Goal: Transaction & Acquisition: Purchase product/service

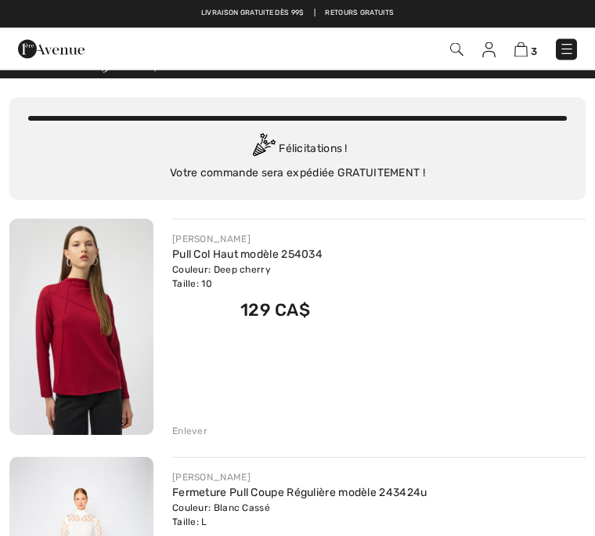
scroll to position [13, 0]
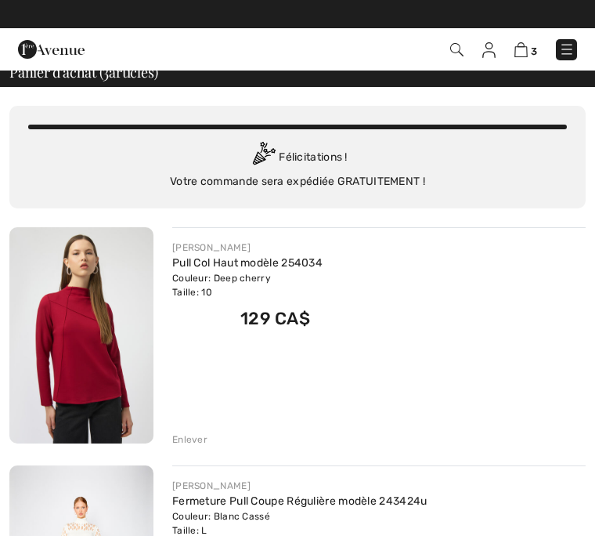
click at [98, 370] on img at bounding box center [81, 335] width 144 height 216
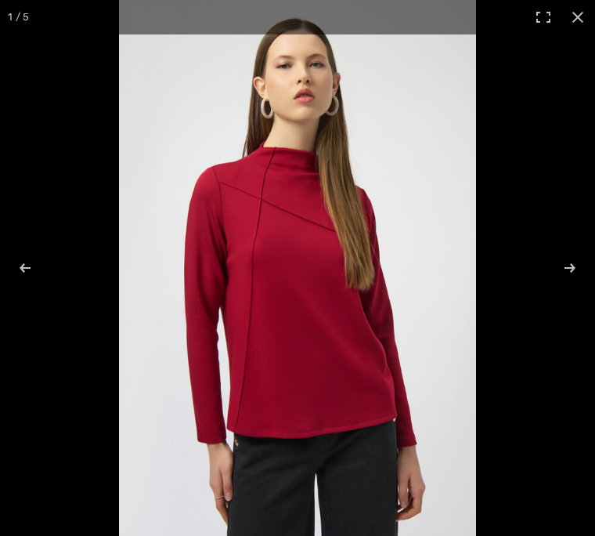
checkbox input "true"
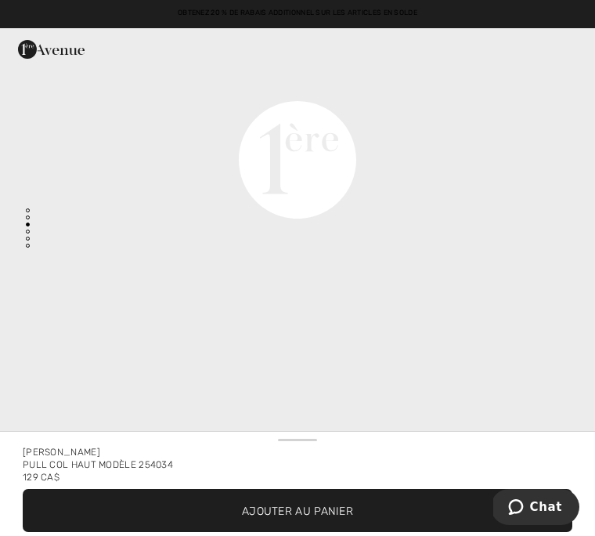
scroll to position [2108, 0]
click at [319, 510] on span "Ajouter au panier" at bounding box center [297, 510] width 111 height 16
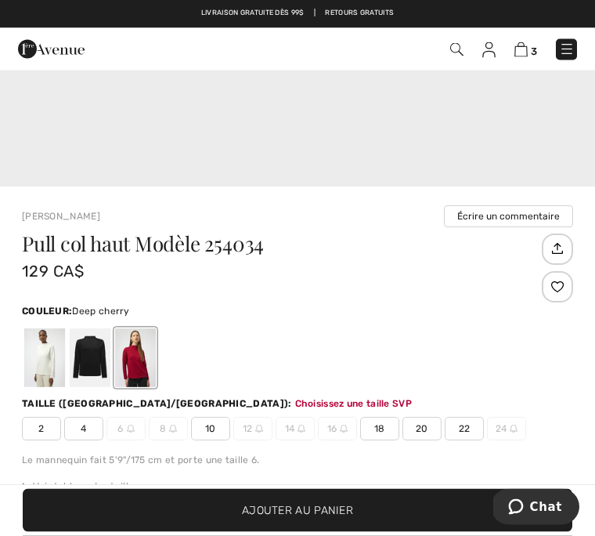
scroll to position [576, 0]
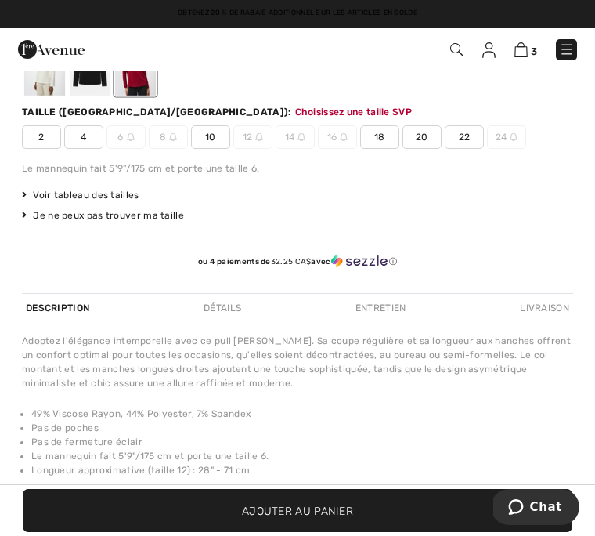
click at [526, 45] on img at bounding box center [520, 49] width 13 height 15
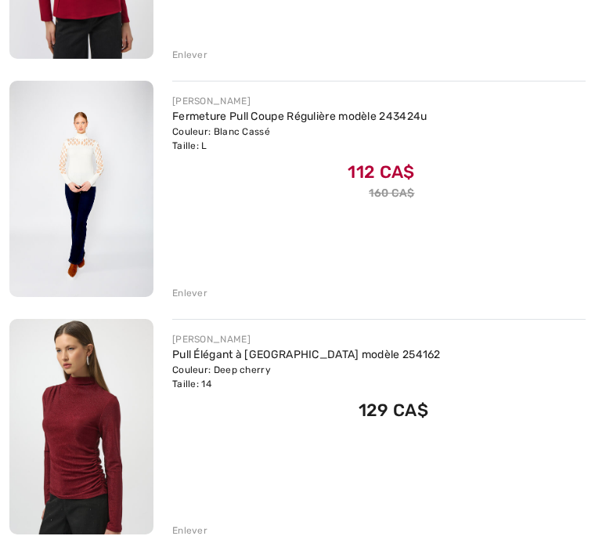
scroll to position [408, 0]
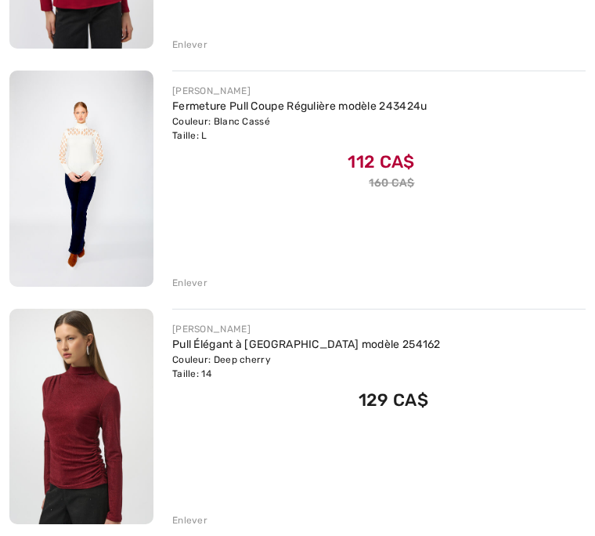
click at [197, 527] on div "Enlever" at bounding box center [189, 520] width 35 height 14
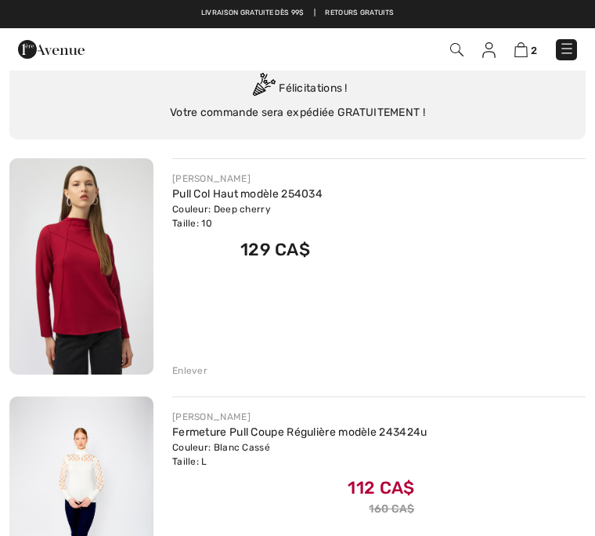
scroll to position [0, 0]
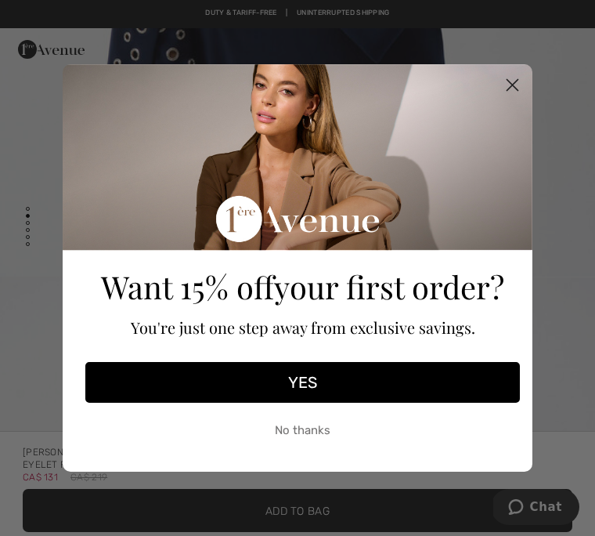
scroll to position [645, 0]
click at [525, 82] on circle "Close dialog" at bounding box center [513, 85] width 26 height 26
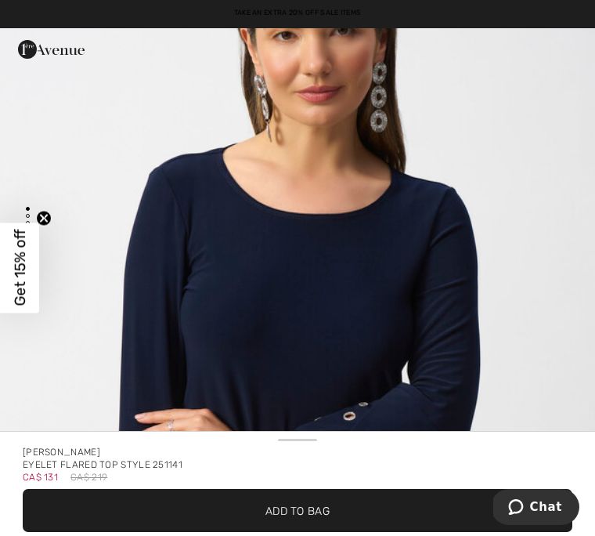
scroll to position [150, 0]
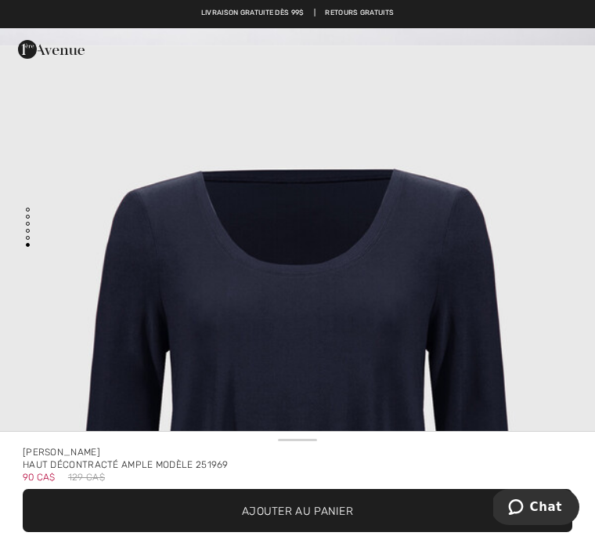
scroll to position [4440, 0]
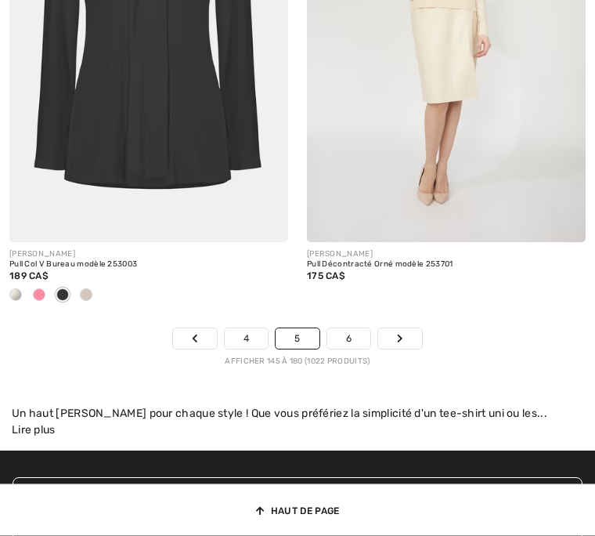
scroll to position [8950, 0]
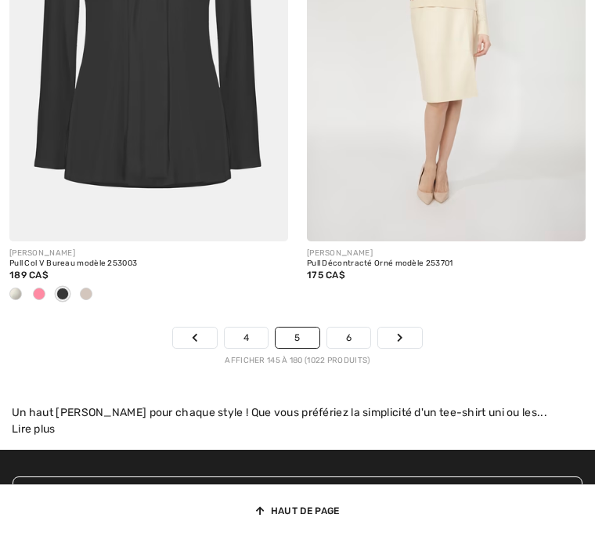
click at [408, 340] on link "Suivant" at bounding box center [400, 337] width 44 height 20
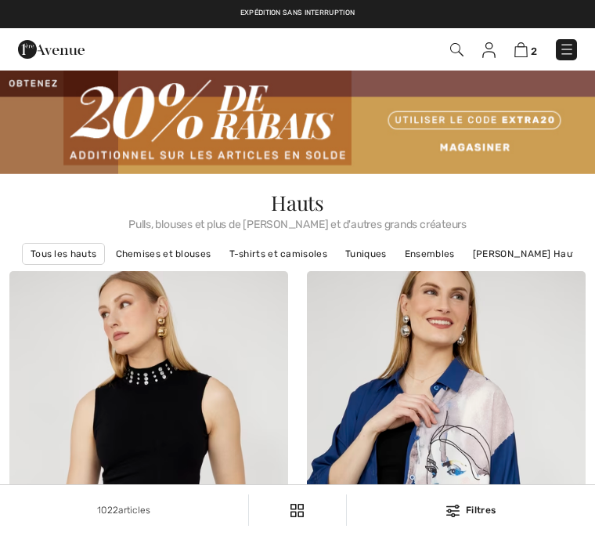
checkbox input "true"
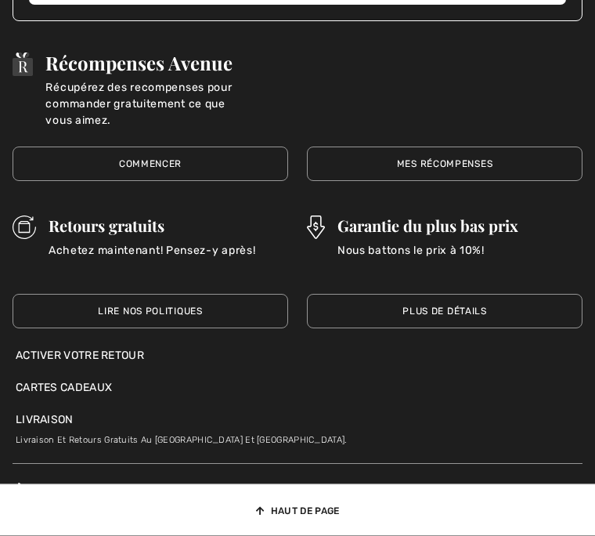
scroll to position [9818, 0]
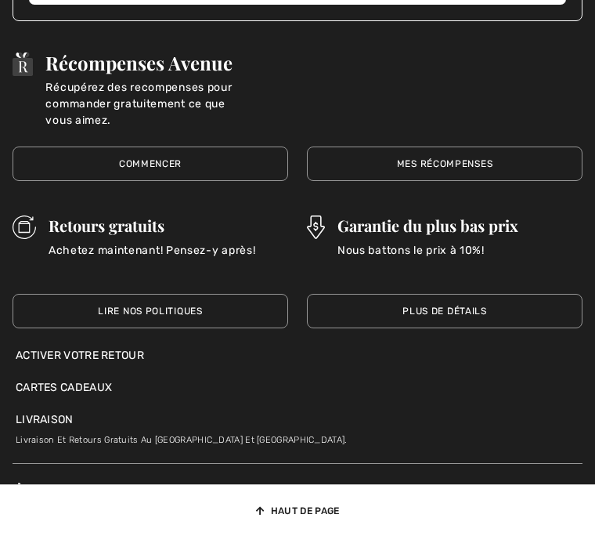
click at [593, 298] on div "Récompenses Avenue Récupérez des recompenses pour commander gratuitement ce que…" at bounding box center [297, 387] width 595 height 1302
